Goal: Ask a question

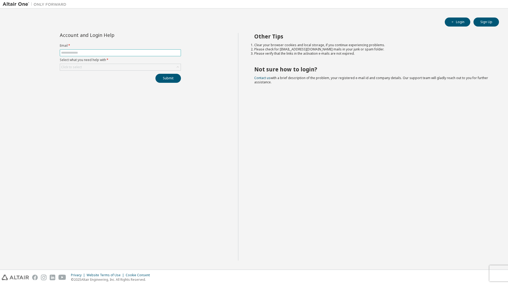
click at [103, 53] on input "text" at bounding box center [120, 53] width 118 height 4
type input "**********"
click at [97, 67] on div "Click to select" at bounding box center [120, 67] width 121 height 6
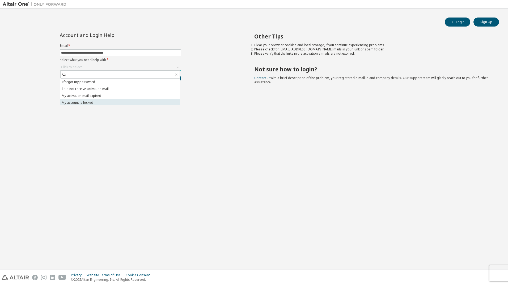
click at [80, 104] on li "My account is locked" at bounding box center [120, 102] width 120 height 7
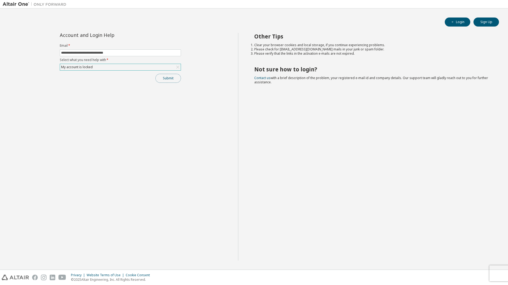
click at [168, 78] on button "Submit" at bounding box center [168, 78] width 26 height 9
click at [468, 269] on link "Altair support" at bounding box center [469, 271] width 21 height 5
click at [466, 21] on button "Login" at bounding box center [458, 22] width 26 height 9
click at [264, 78] on link "Contact us" at bounding box center [262, 78] width 16 height 5
click at [106, 70] on div "Click to select" at bounding box center [120, 67] width 121 height 7
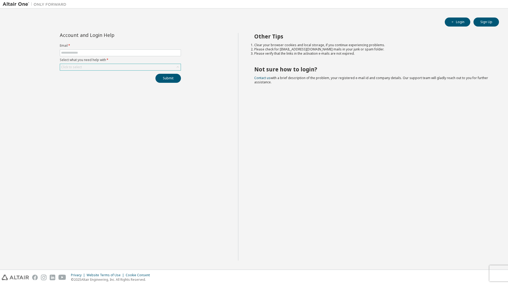
click at [96, 67] on div "Click to select" at bounding box center [120, 67] width 121 height 6
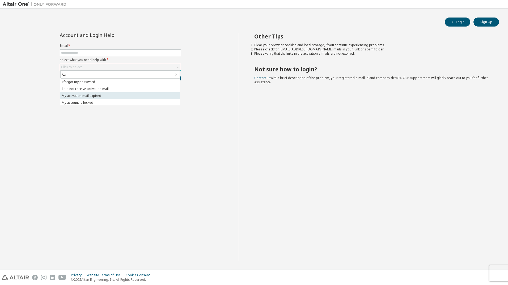
click at [92, 96] on li "My activation mail expired" at bounding box center [120, 95] width 120 height 7
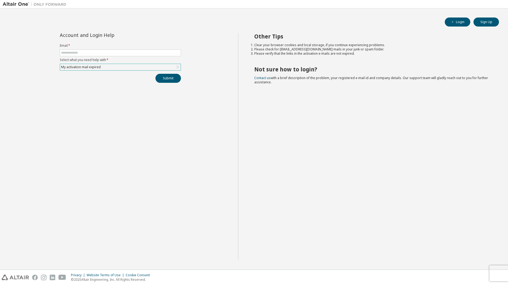
click at [201, 171] on div "Account and Login Help Email * Select what you need help with * My activation m…" at bounding box center [120, 147] width 235 height 228
click at [82, 54] on input "text" at bounding box center [120, 53] width 118 height 4
type input "**********"
click at [166, 78] on button "Submit" at bounding box center [168, 78] width 26 height 9
click at [470, 271] on link "Altair support" at bounding box center [469, 271] width 21 height 5
